Goal: Book appointment/travel/reservation

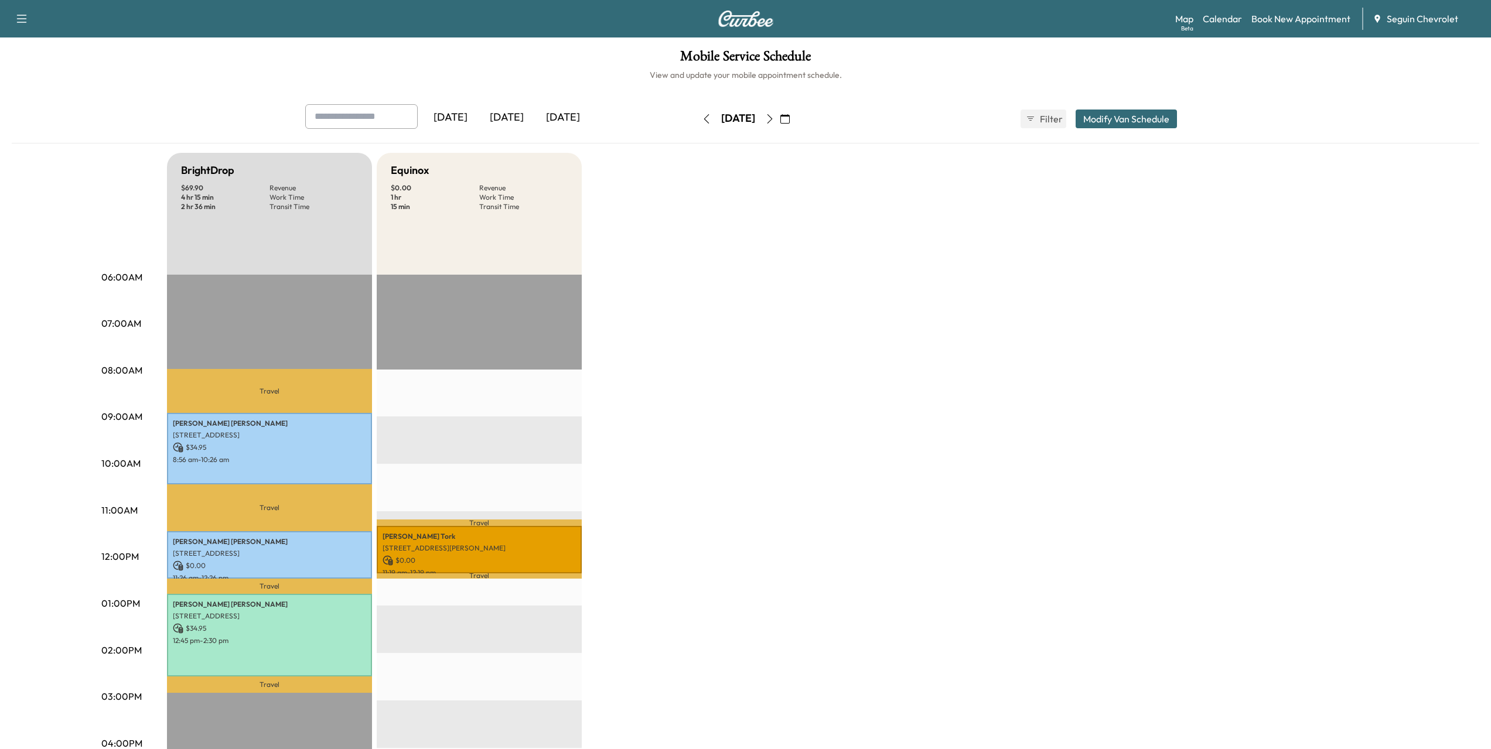
click at [732, 120] on div "[DATE]" at bounding box center [738, 118] width 34 height 15
click at [795, 118] on button "button" at bounding box center [785, 119] width 20 height 19
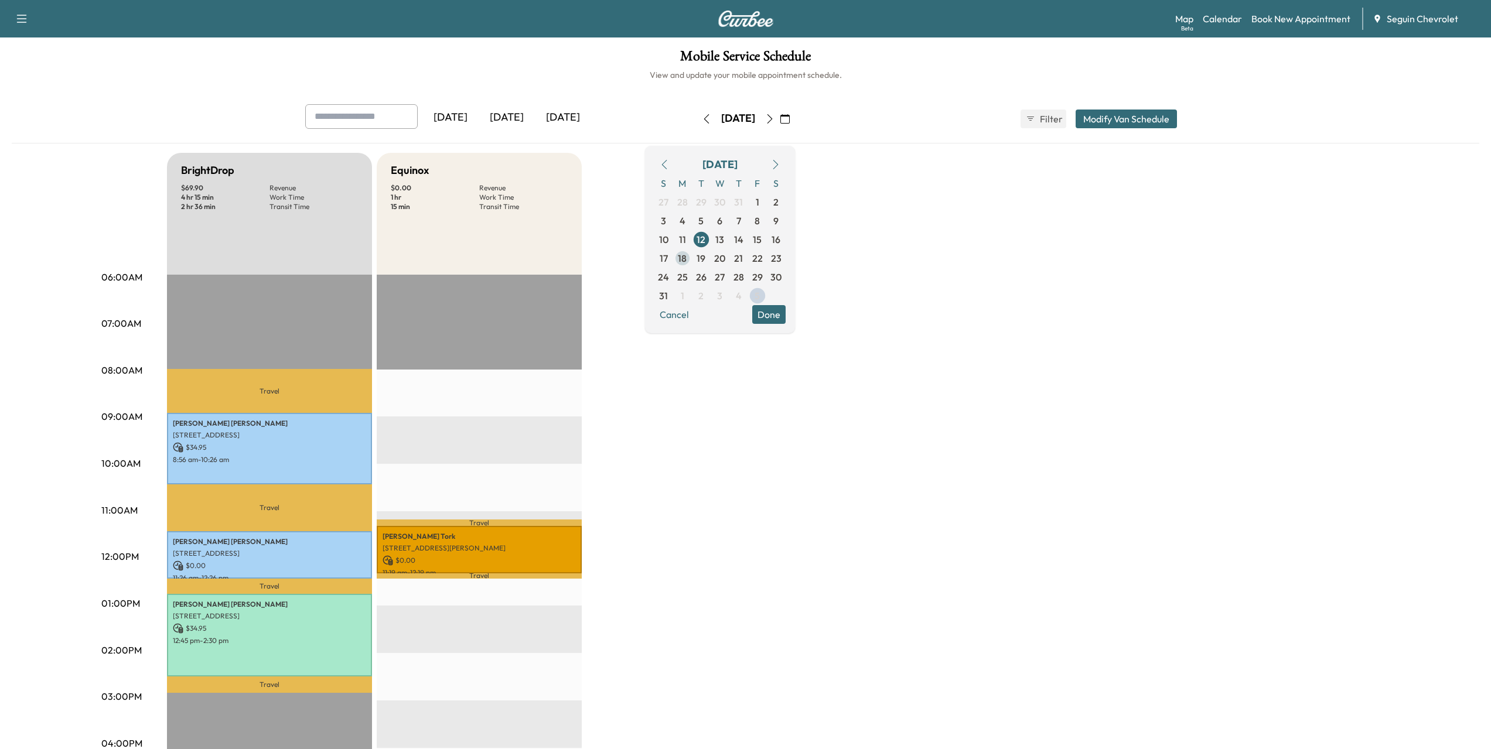
click at [687, 253] on span "18" at bounding box center [682, 258] width 9 height 14
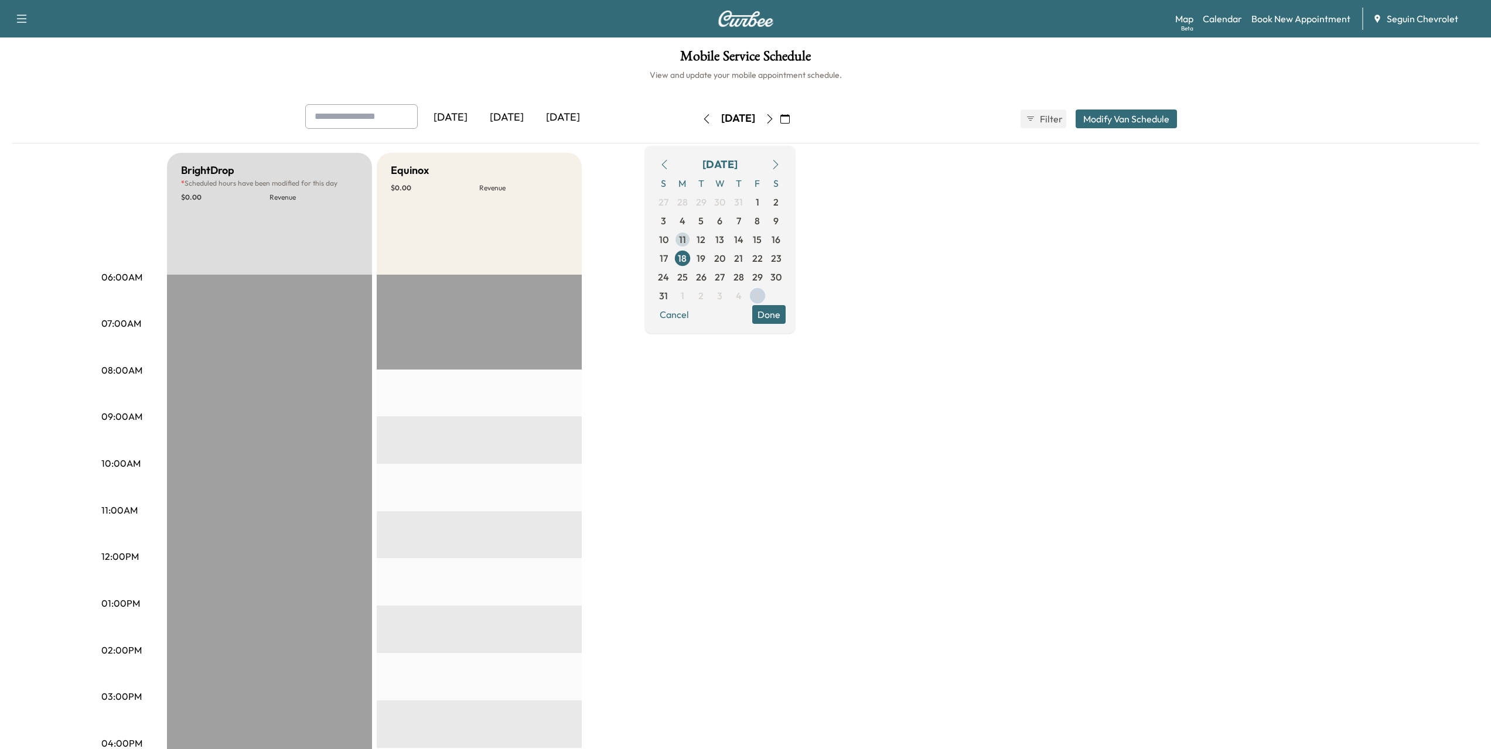
click at [686, 238] on span "11" at bounding box center [682, 240] width 7 height 14
click at [781, 162] on icon "button" at bounding box center [775, 164] width 9 height 9
click at [692, 219] on span "8" at bounding box center [682, 221] width 19 height 19
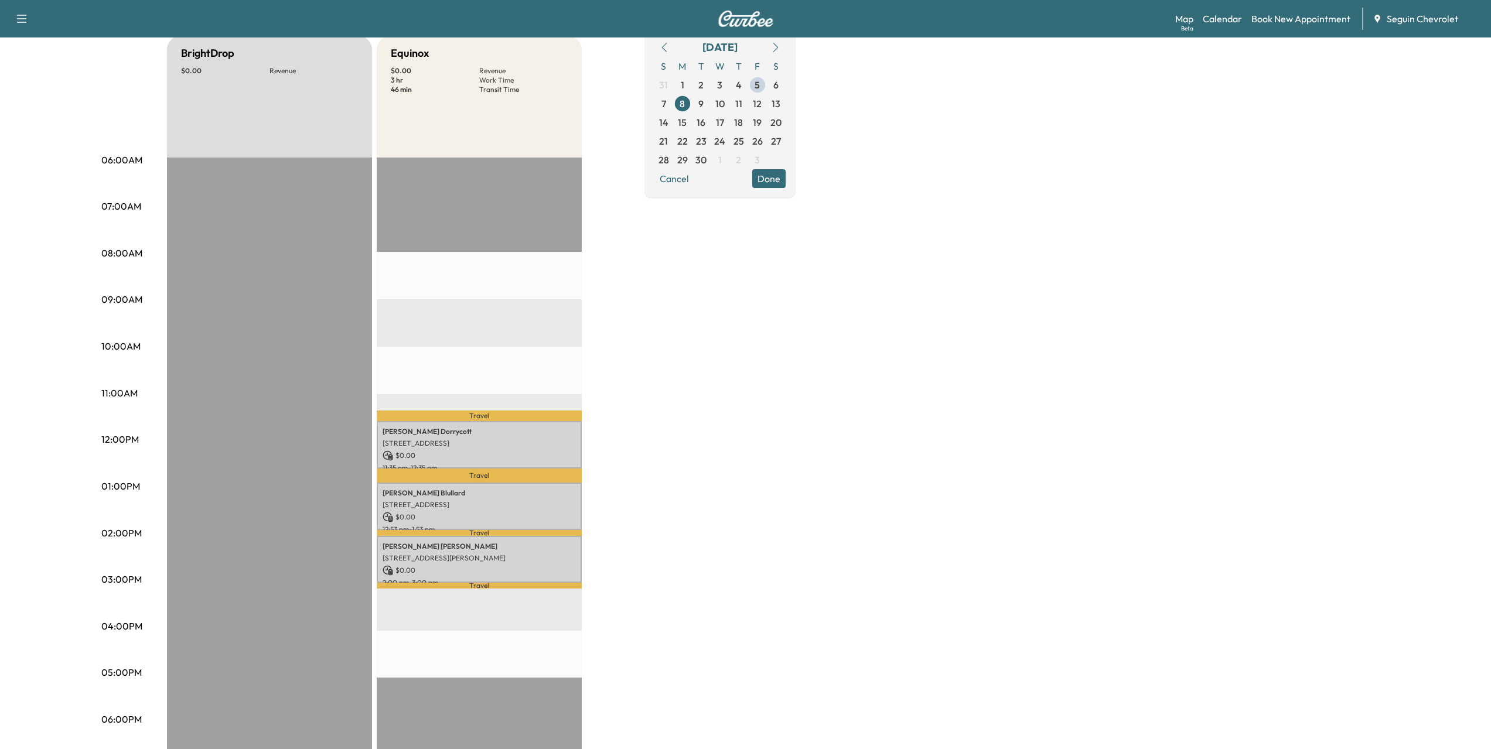
scroll to position [59, 0]
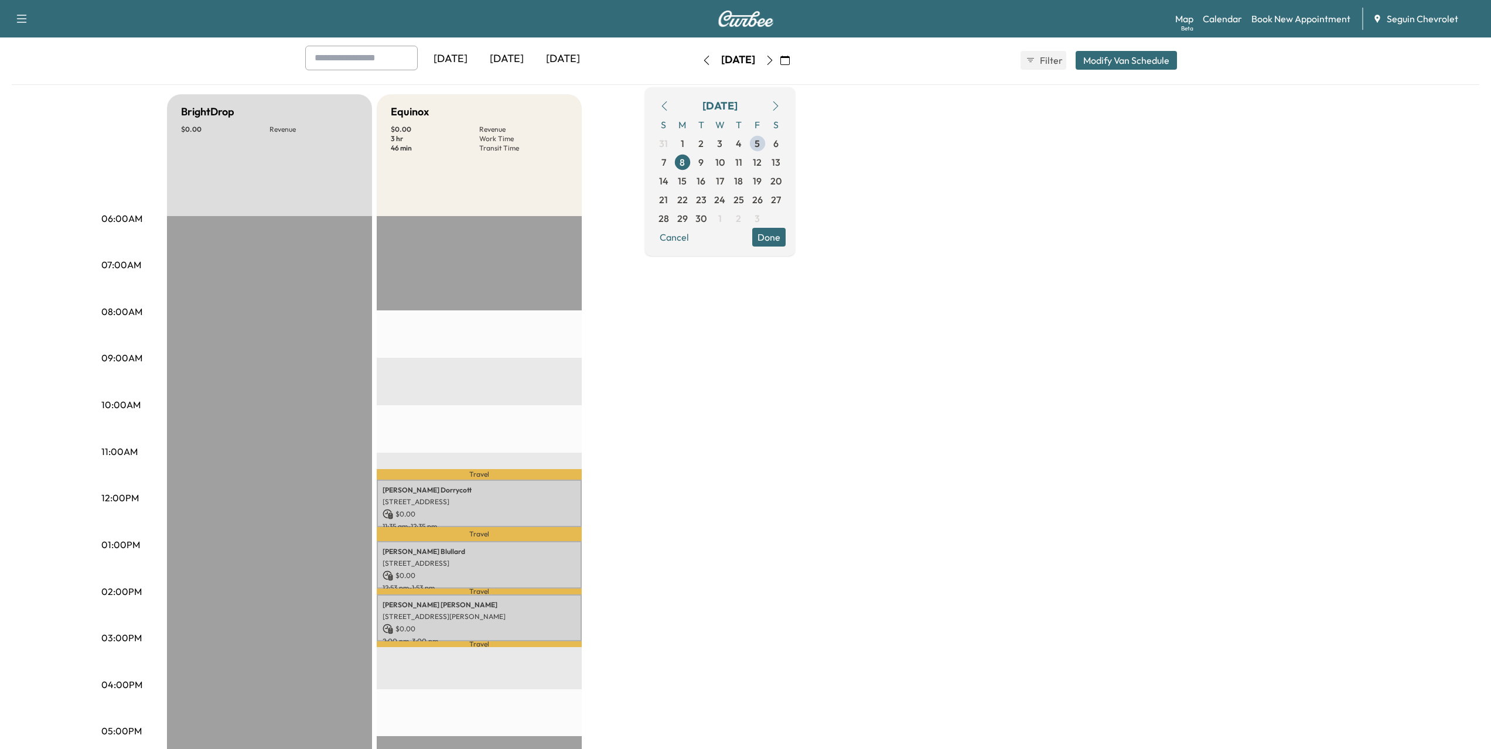
click at [786, 239] on button "Done" at bounding box center [768, 237] width 33 height 19
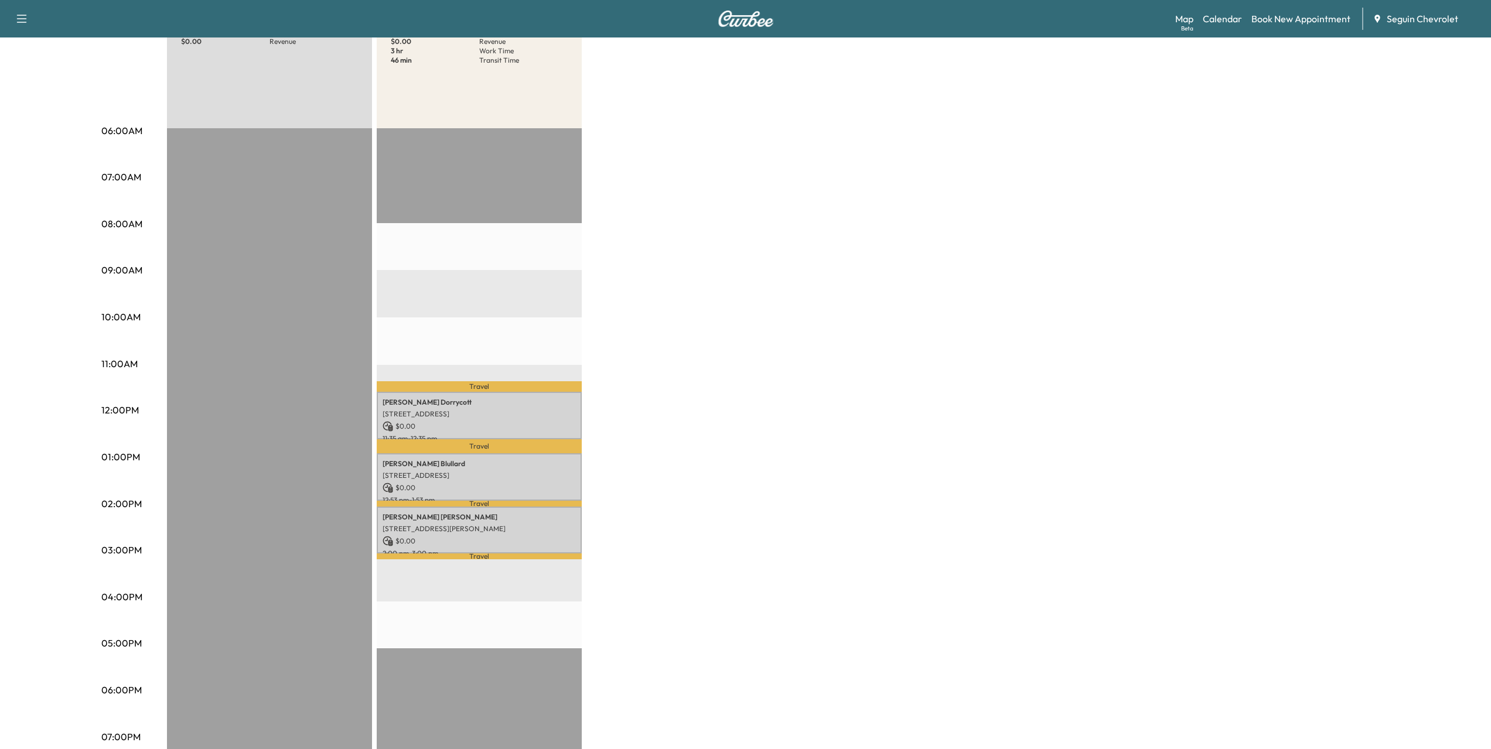
scroll to position [0, 0]
